Goal: Task Accomplishment & Management: Manage account settings

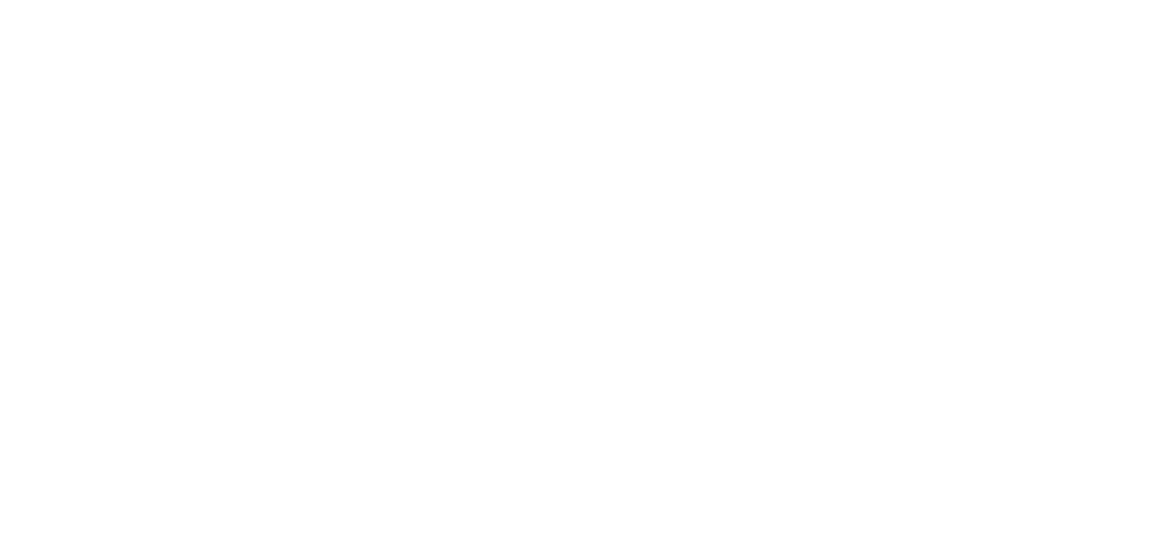
select select "*"
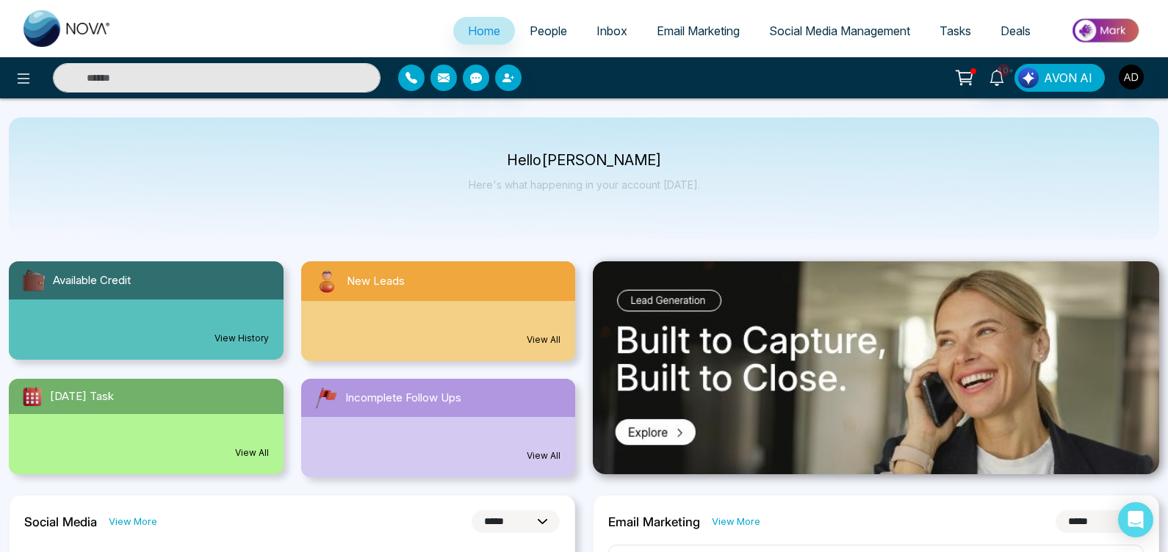
click at [536, 26] on span "People" at bounding box center [548, 31] width 37 height 15
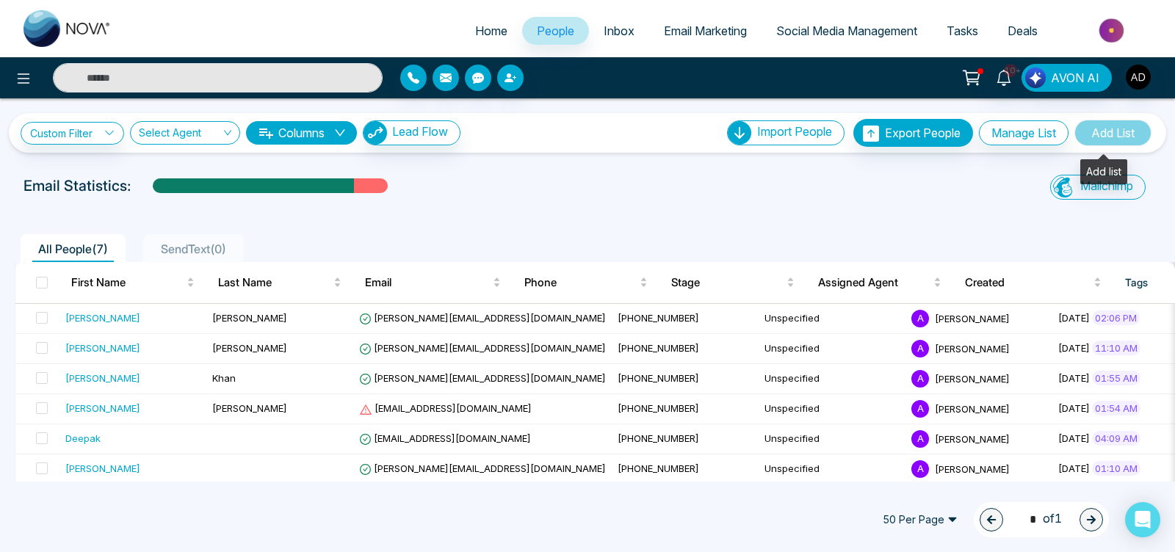
click at [1112, 134] on span "Add List" at bounding box center [1113, 133] width 77 height 26
click at [790, 137] on span "Import People" at bounding box center [794, 131] width 75 height 15
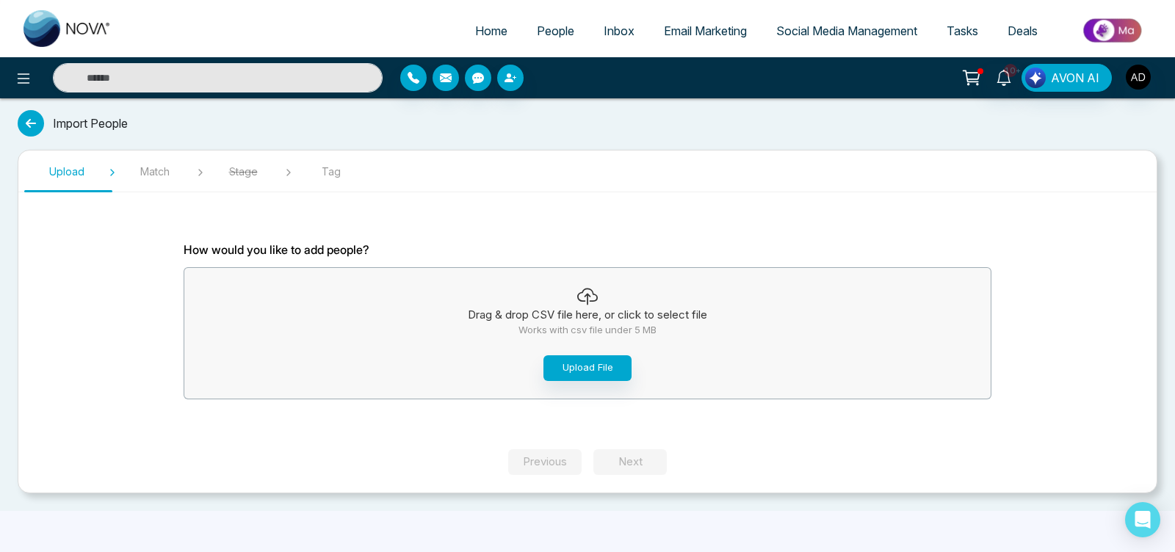
click at [545, 33] on span "People" at bounding box center [555, 31] width 37 height 15
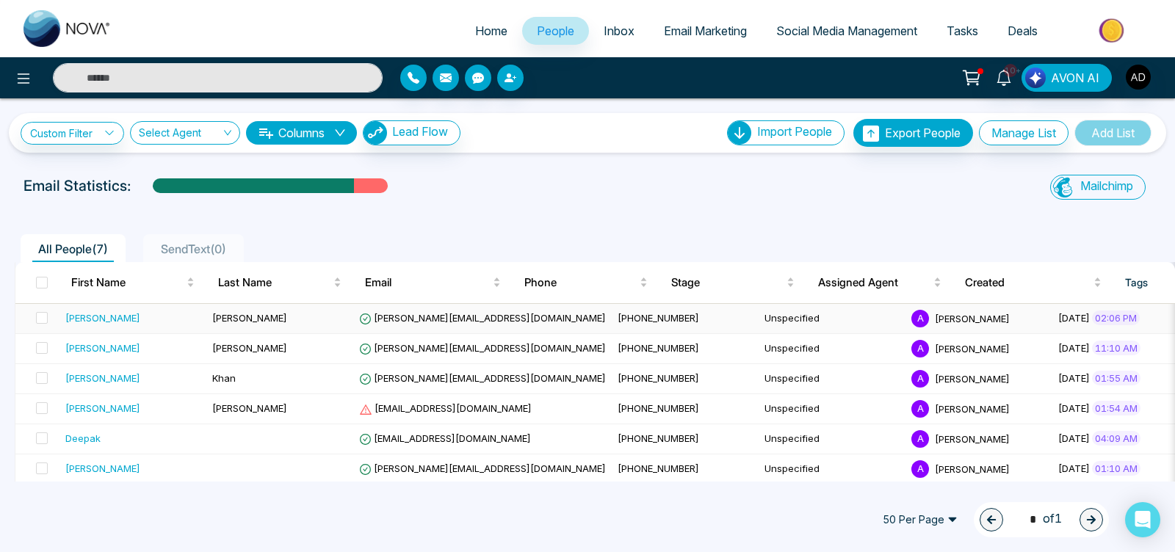
click at [87, 320] on div "[PERSON_NAME]" at bounding box center [102, 318] width 75 height 15
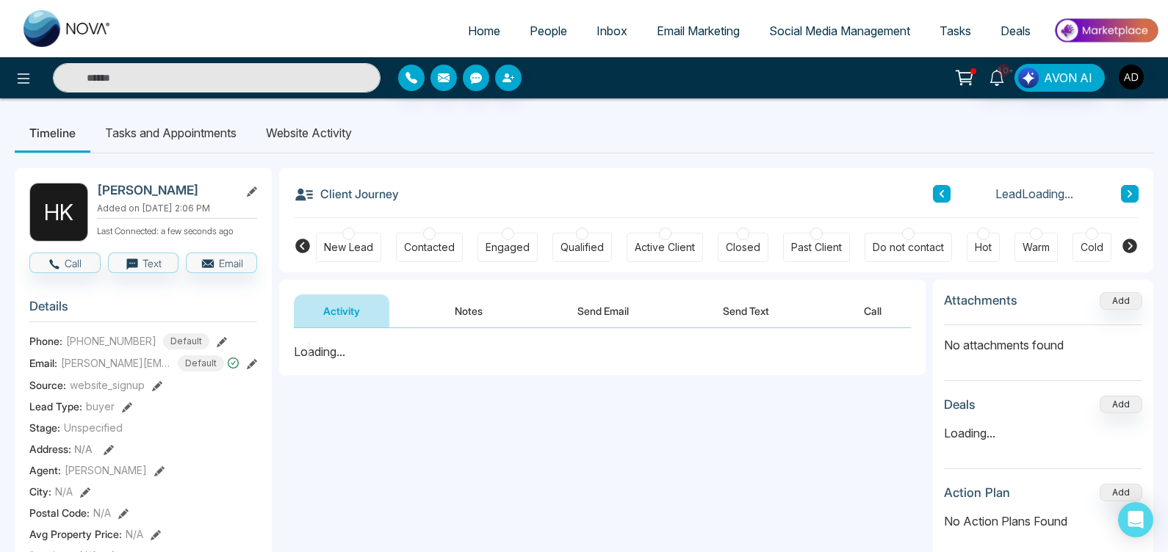
scroll to position [677, 0]
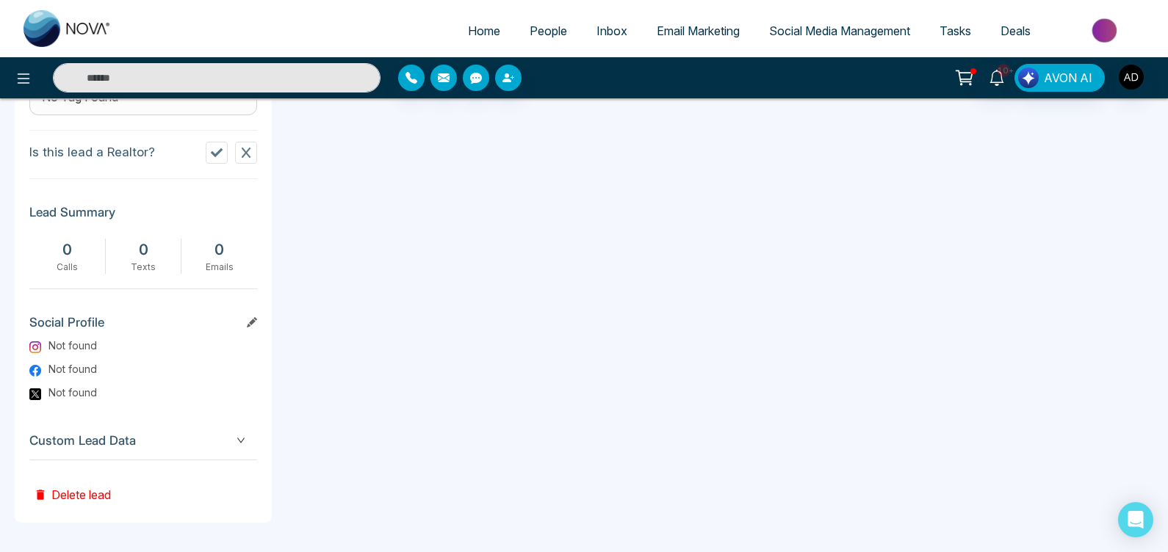
click at [96, 491] on button "Delete lead" at bounding box center [72, 485] width 86 height 48
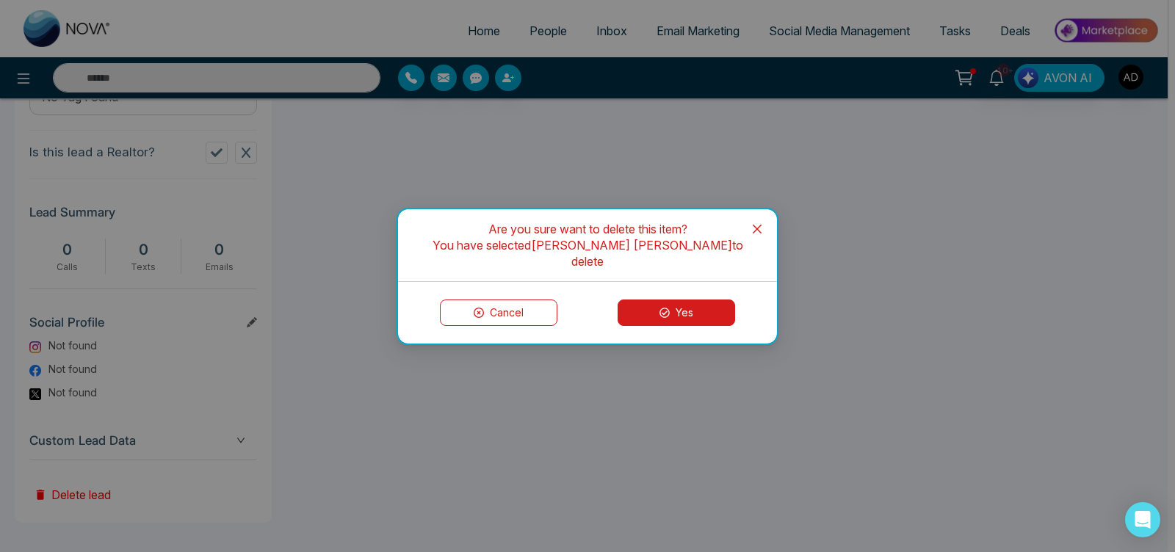
click at [674, 301] on button "Yes" at bounding box center [677, 313] width 118 height 26
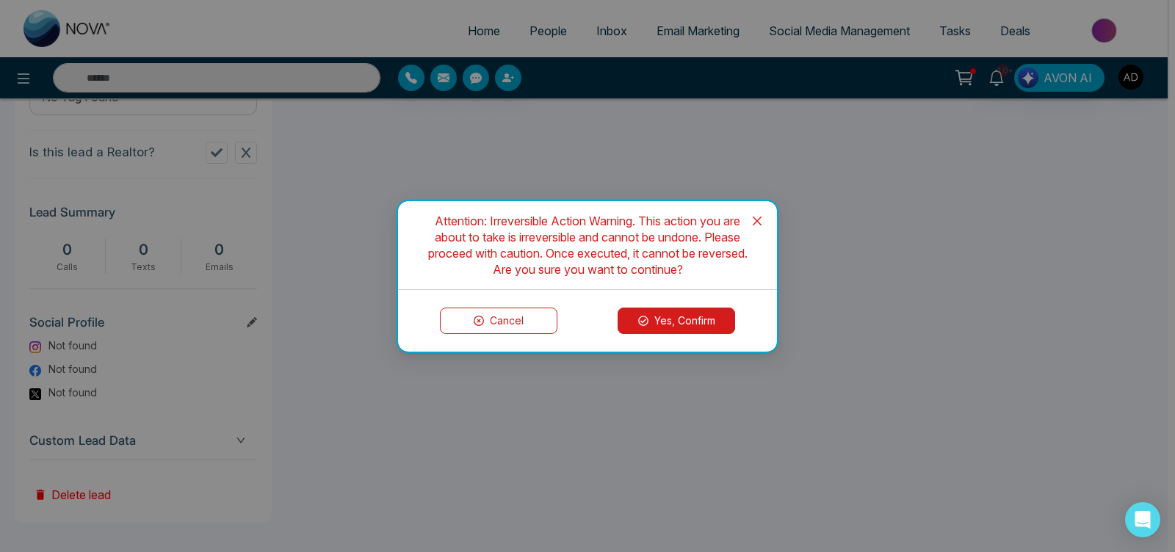
click at [673, 318] on button "Yes, Confirm" at bounding box center [677, 321] width 118 height 26
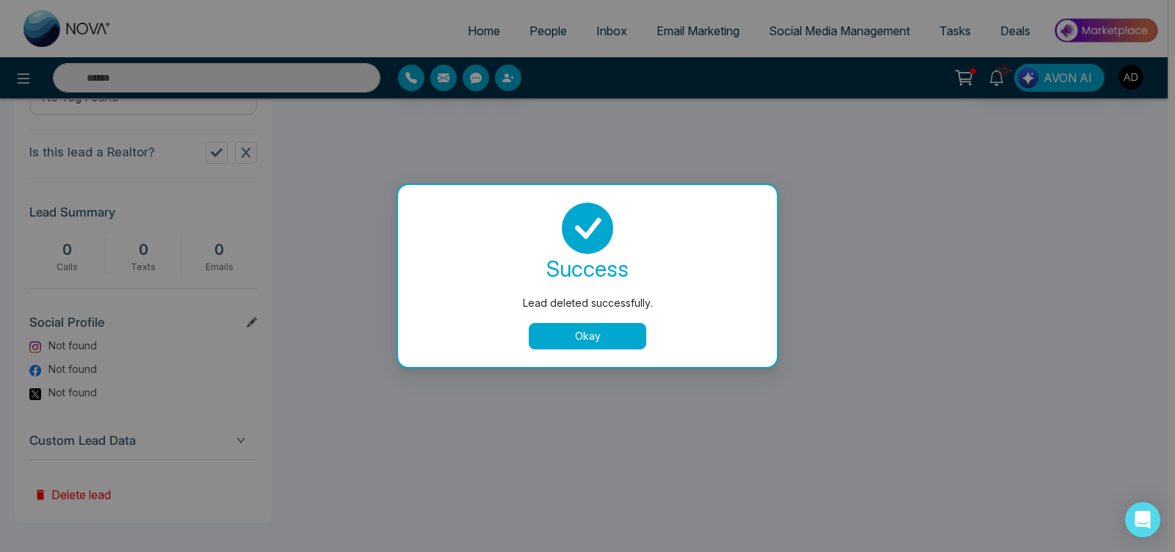
click at [595, 330] on button "Okay" at bounding box center [588, 336] width 118 height 26
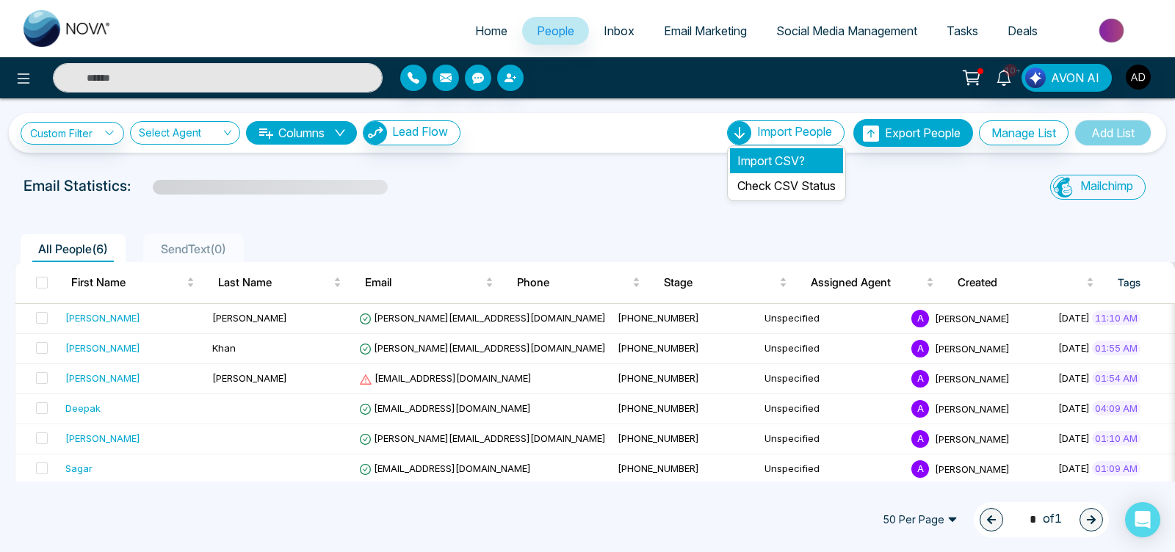
click at [778, 164] on li "Import CSV?" at bounding box center [786, 160] width 113 height 25
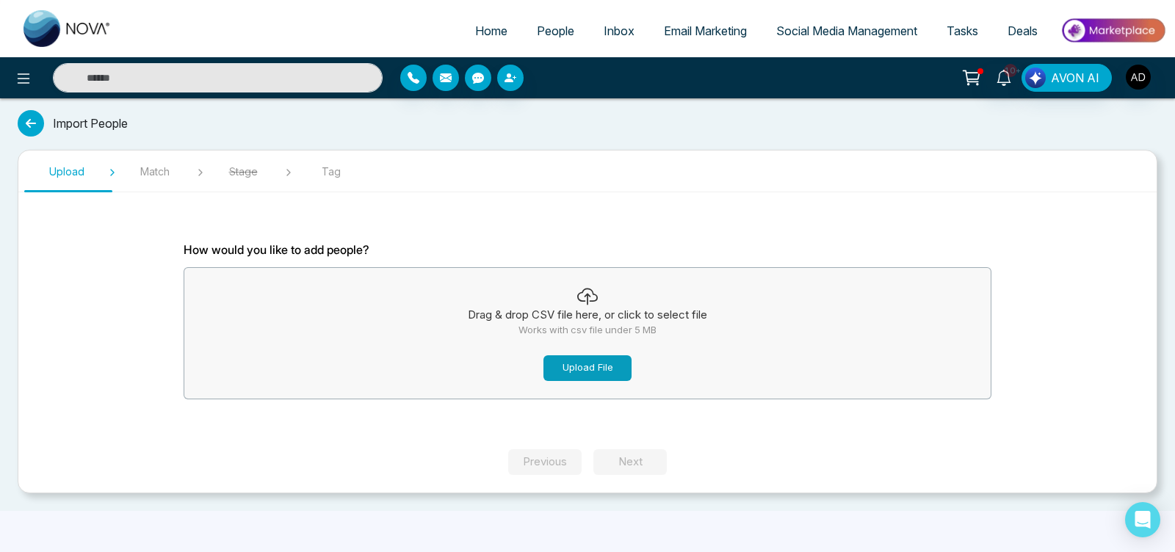
click at [616, 367] on button "Upload File" at bounding box center [588, 369] width 88 height 26
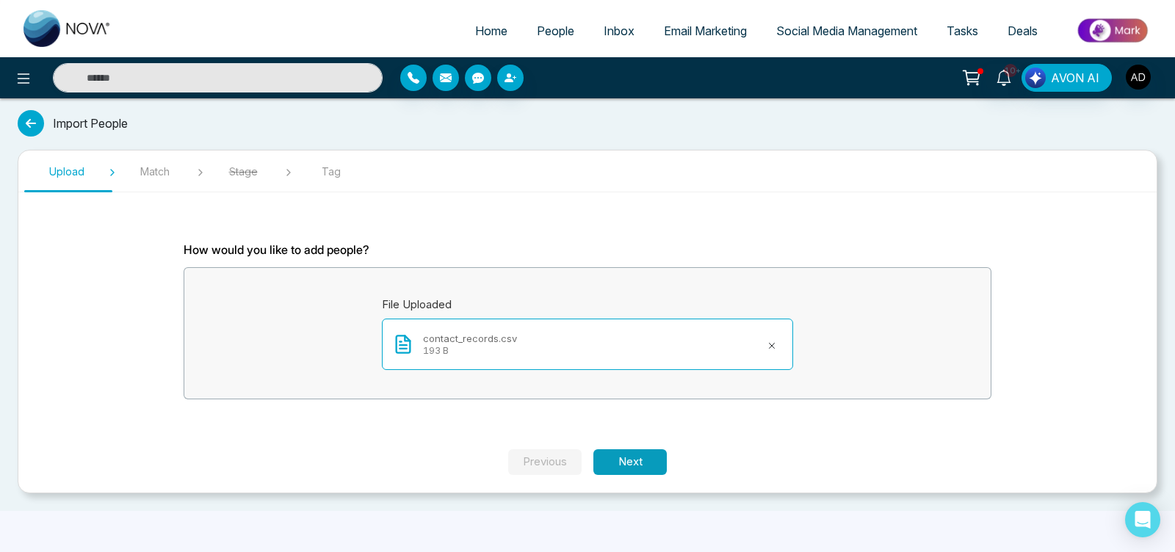
click at [623, 461] on button "Next" at bounding box center [630, 463] width 73 height 26
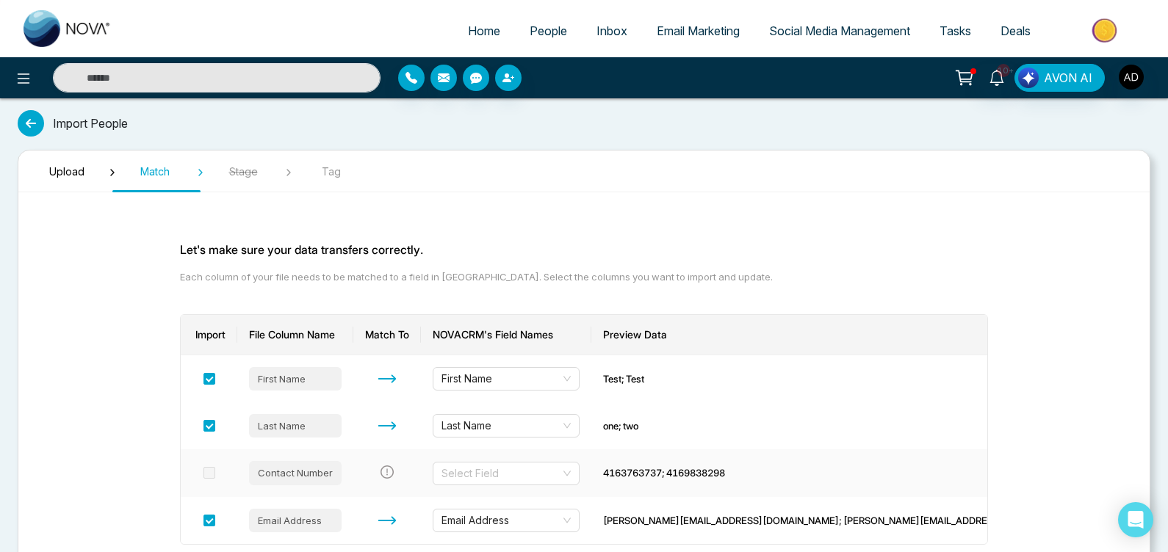
scroll to position [109, 0]
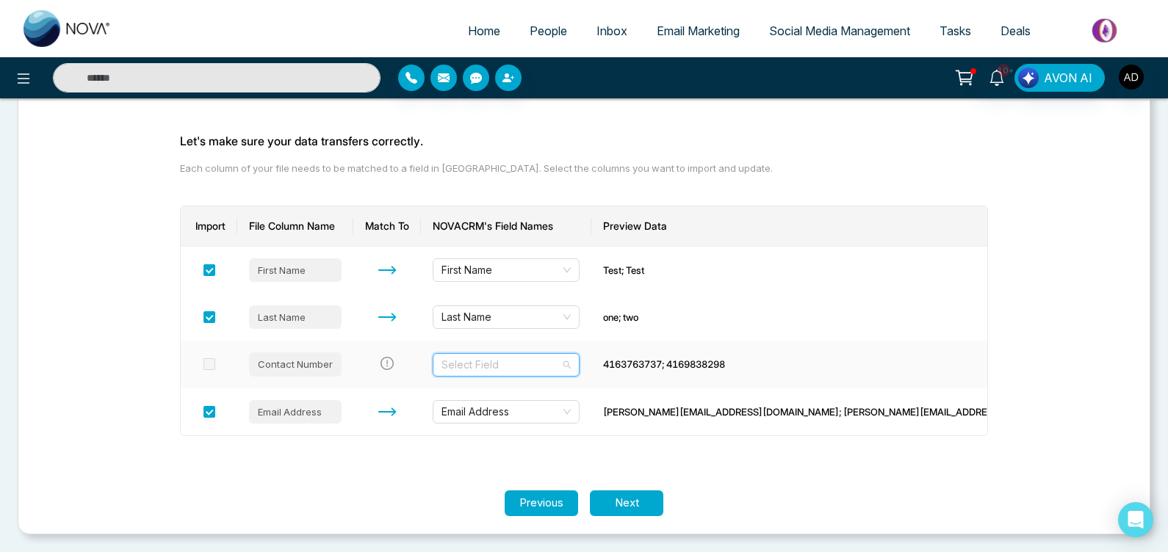
click at [538, 370] on input "search" at bounding box center [501, 365] width 119 height 22
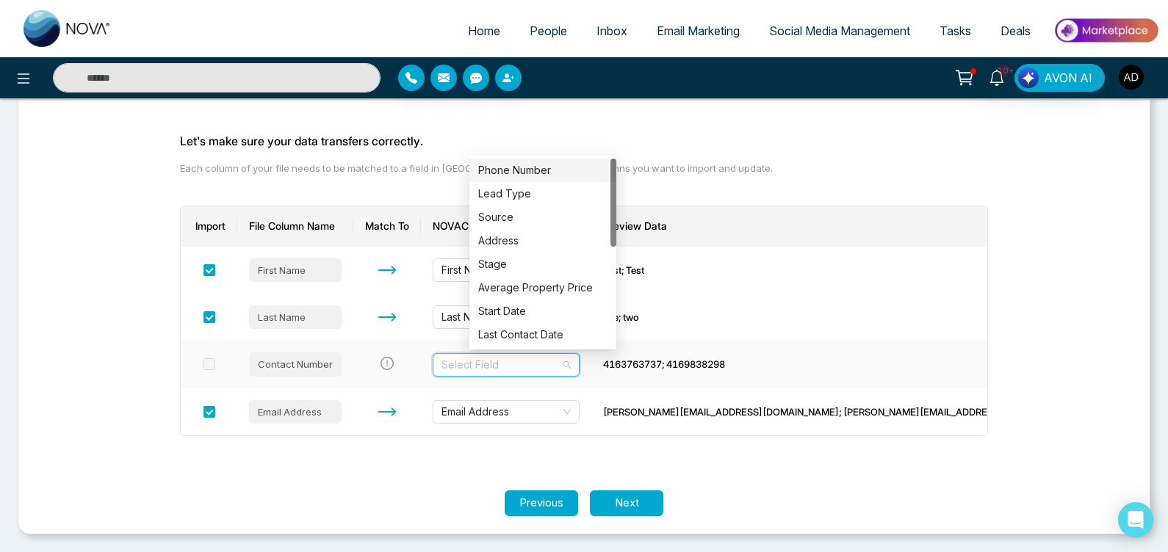
click at [512, 177] on div "Phone Number" at bounding box center [542, 170] width 129 height 16
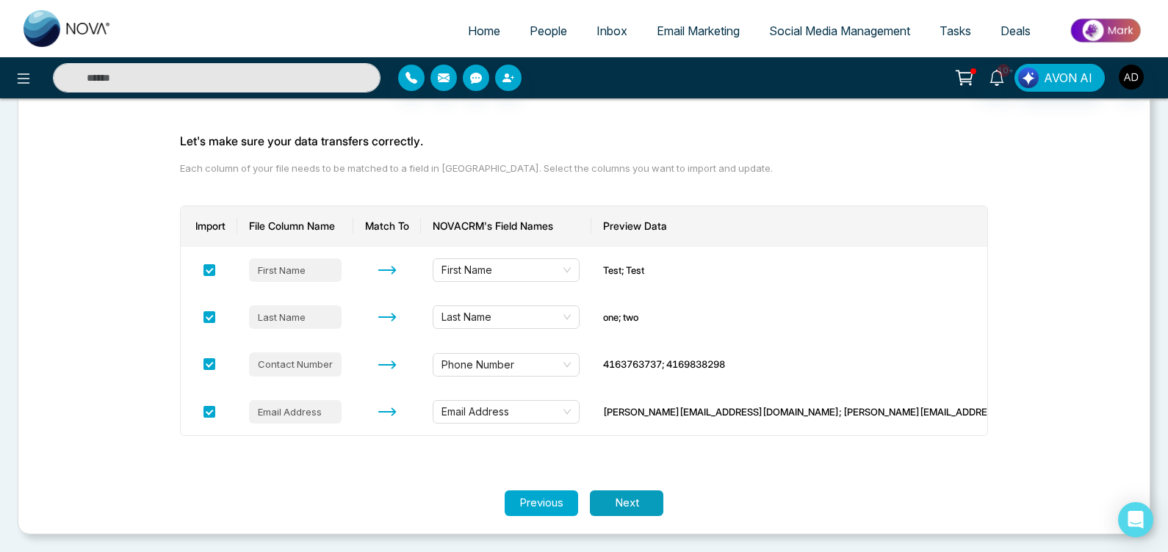
click at [627, 500] on button "Next" at bounding box center [626, 504] width 73 height 26
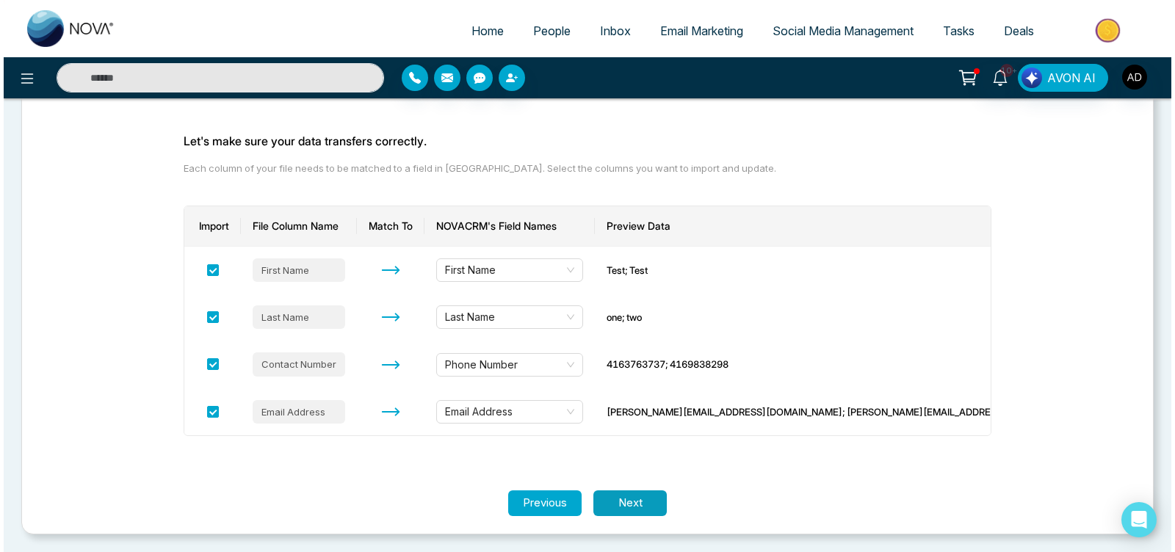
scroll to position [0, 0]
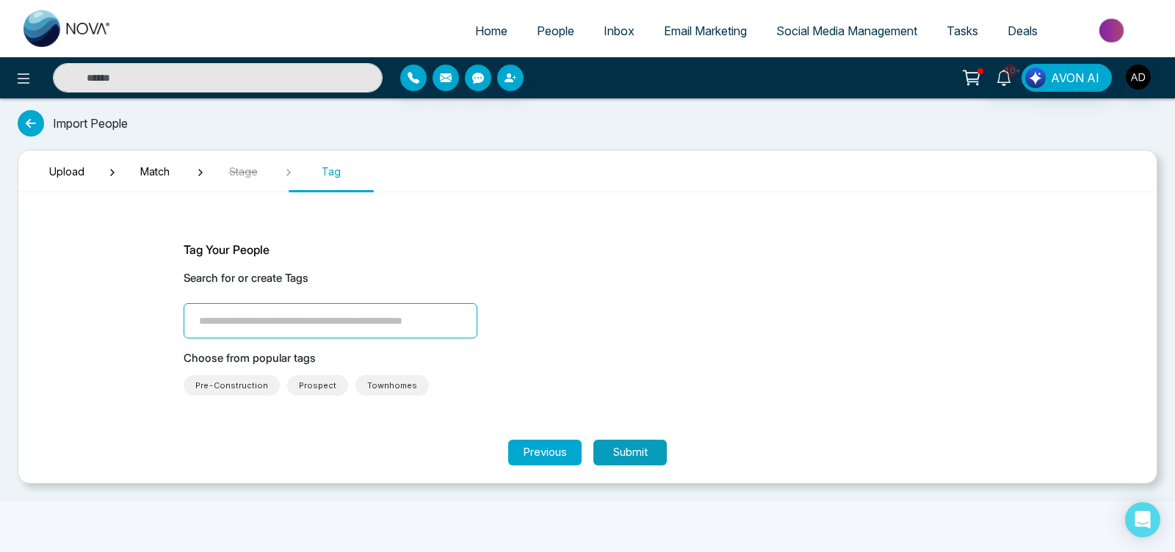
click at [635, 447] on button "Submit" at bounding box center [630, 453] width 73 height 26
